Goal: Transaction & Acquisition: Book appointment/travel/reservation

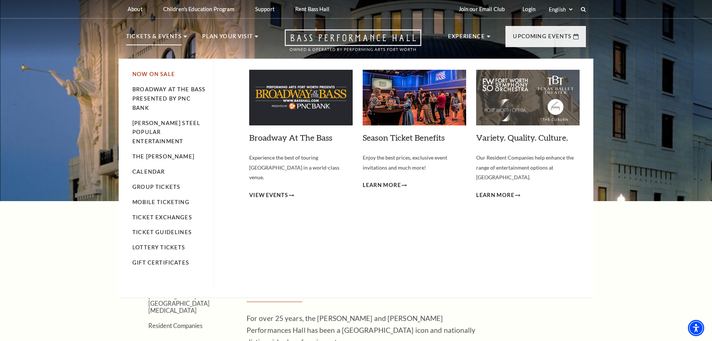
click at [159, 74] on link "Now On Sale" at bounding box center [153, 74] width 43 height 6
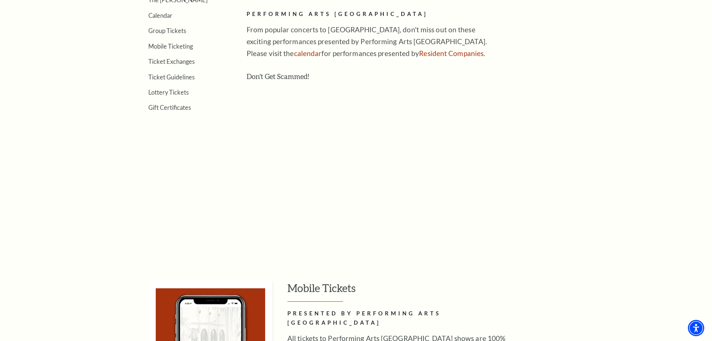
scroll to position [76, 0]
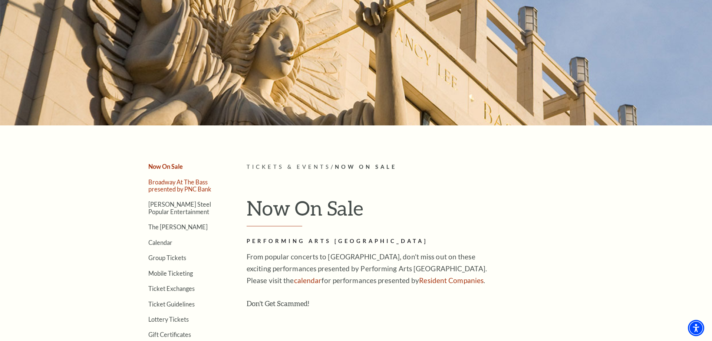
click at [159, 184] on link "Broadway At The Bass presented by PNC Bank" at bounding box center [179, 185] width 63 height 14
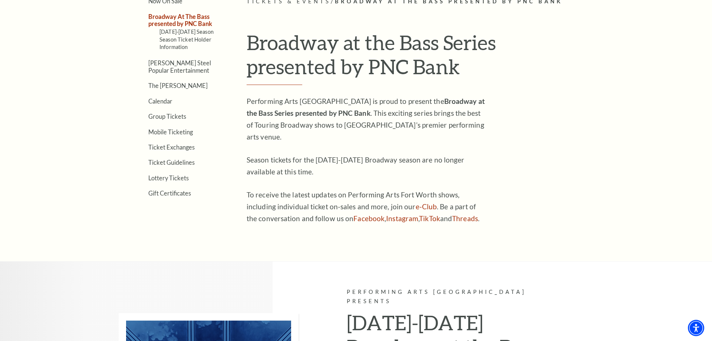
scroll to position [151, 0]
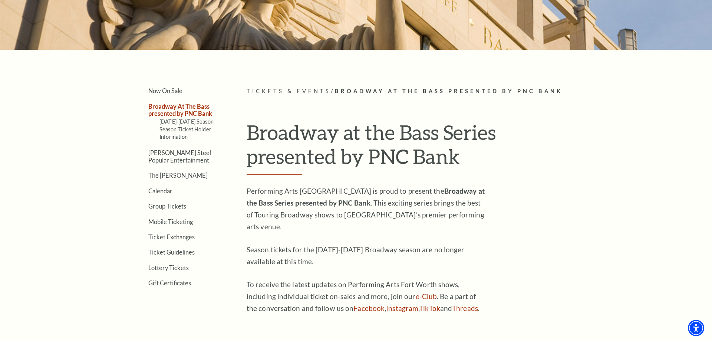
click at [289, 92] on span "Tickets & Events" at bounding box center [288, 91] width 84 height 6
click at [167, 156] on link "[PERSON_NAME] Steel Popular Entertainment" at bounding box center [179, 156] width 63 height 14
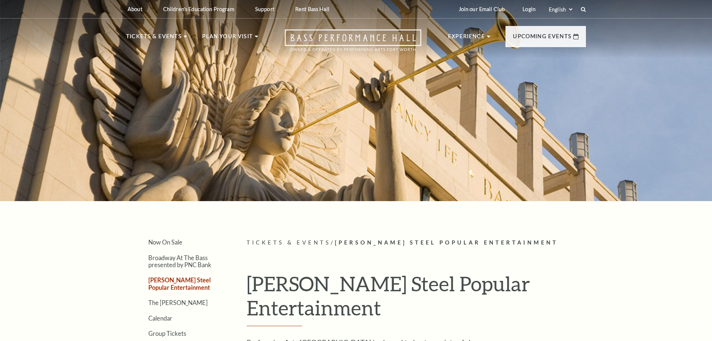
scroll to position [227, 0]
